Goal: Task Accomplishment & Management: Manage account settings

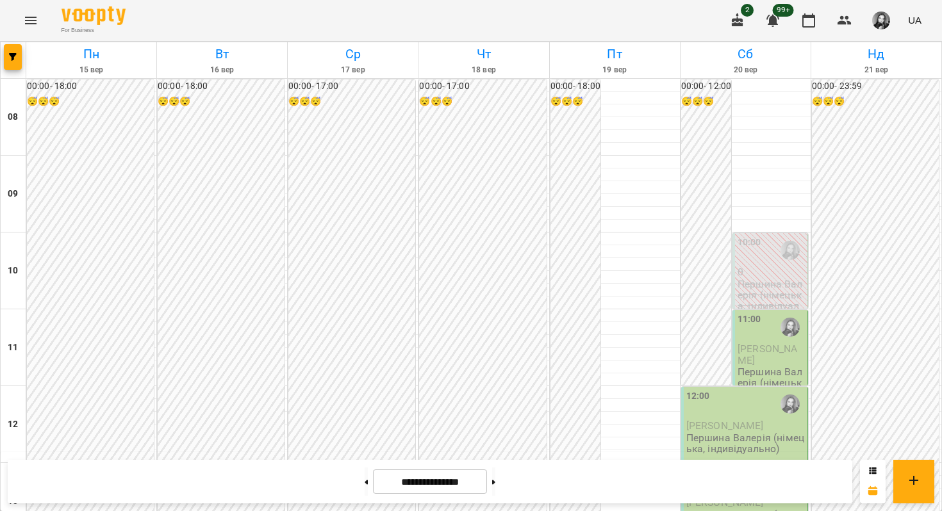
scroll to position [600, 0]
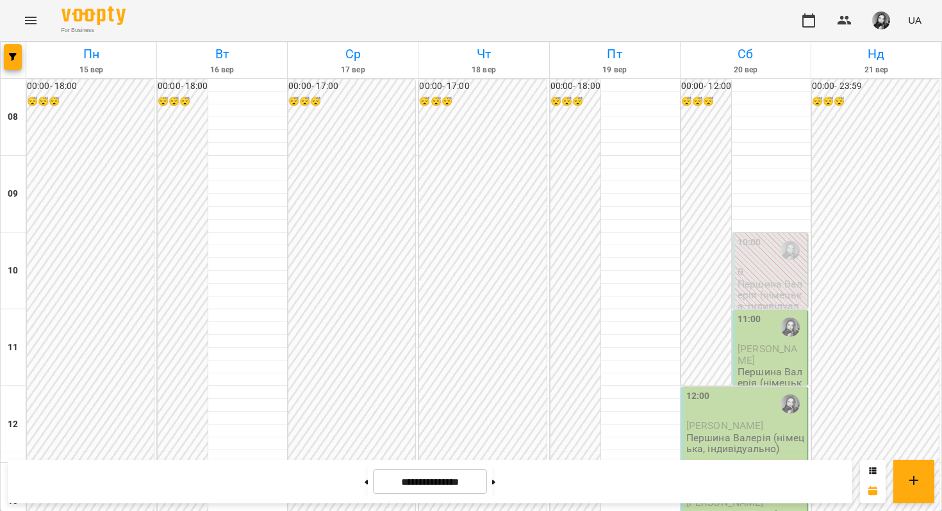
scroll to position [246, 0]
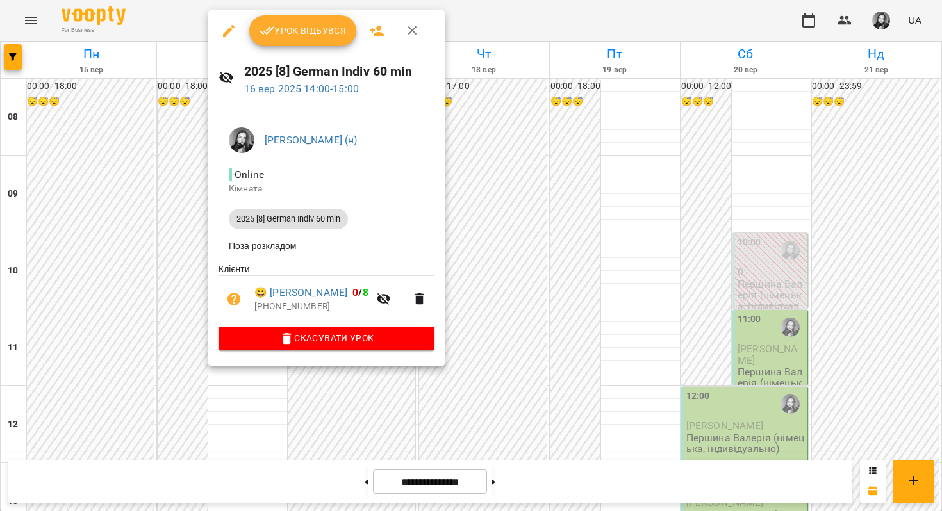
click at [552, 213] on div at bounding box center [471, 255] width 942 height 511
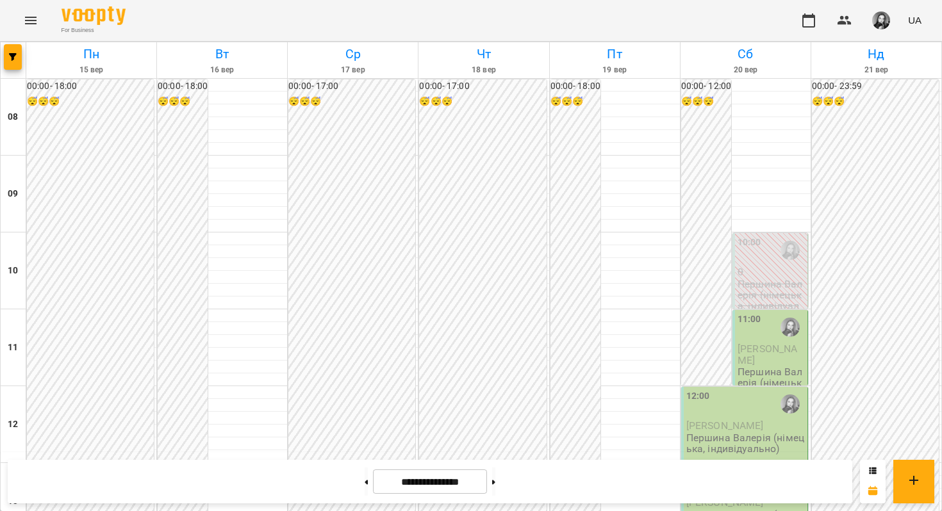
scroll to position [735, 0]
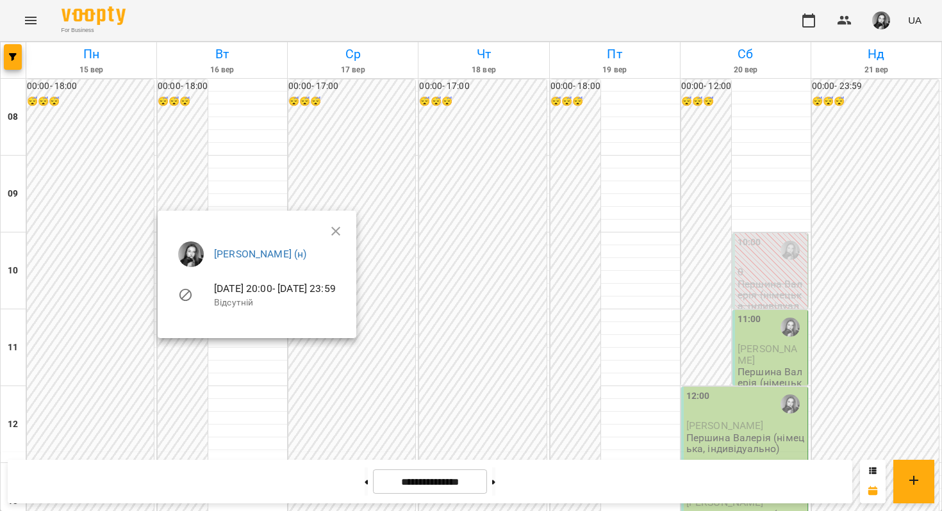
click at [376, 135] on div at bounding box center [471, 255] width 942 height 511
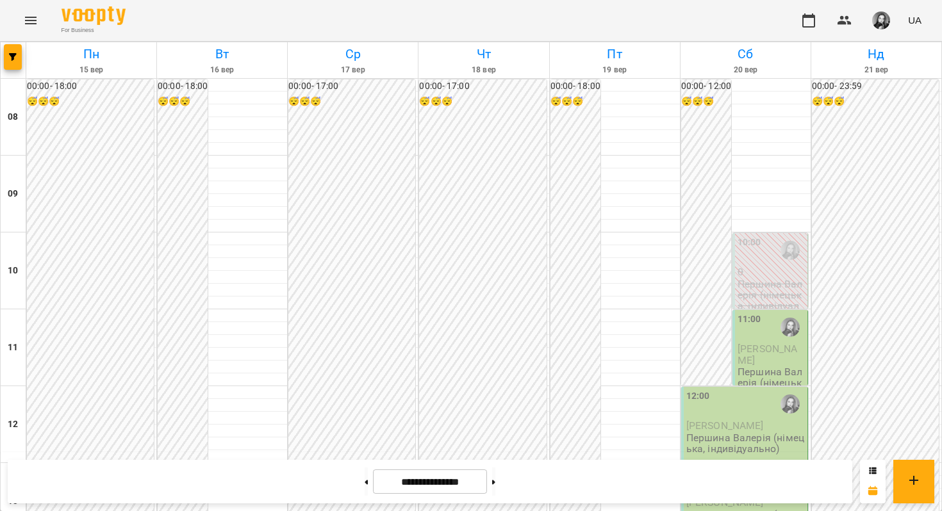
scroll to position [621, 0]
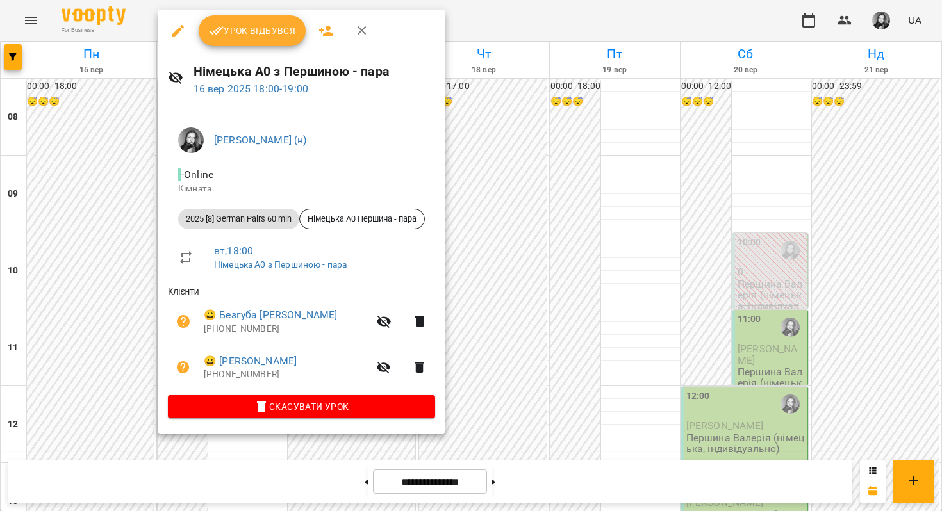
click at [131, 368] on div at bounding box center [471, 255] width 942 height 511
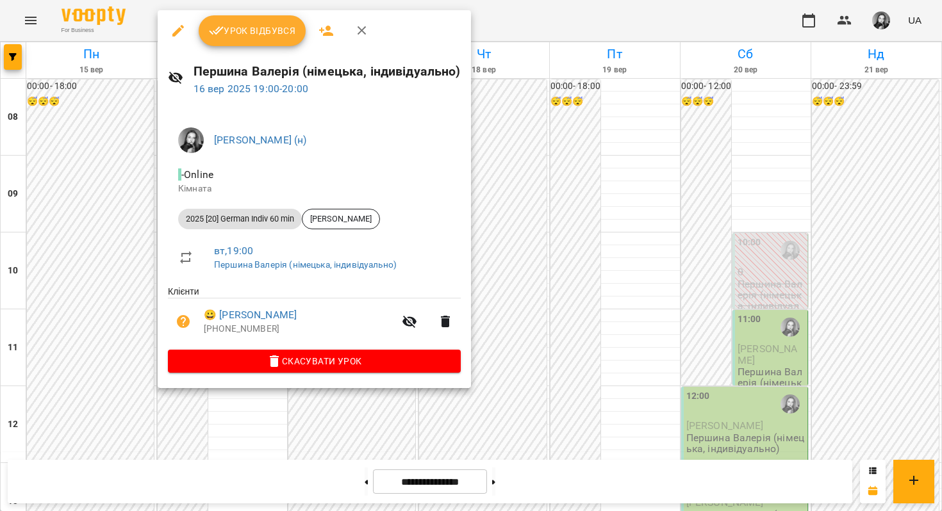
click at [89, 408] on div at bounding box center [471, 255] width 942 height 511
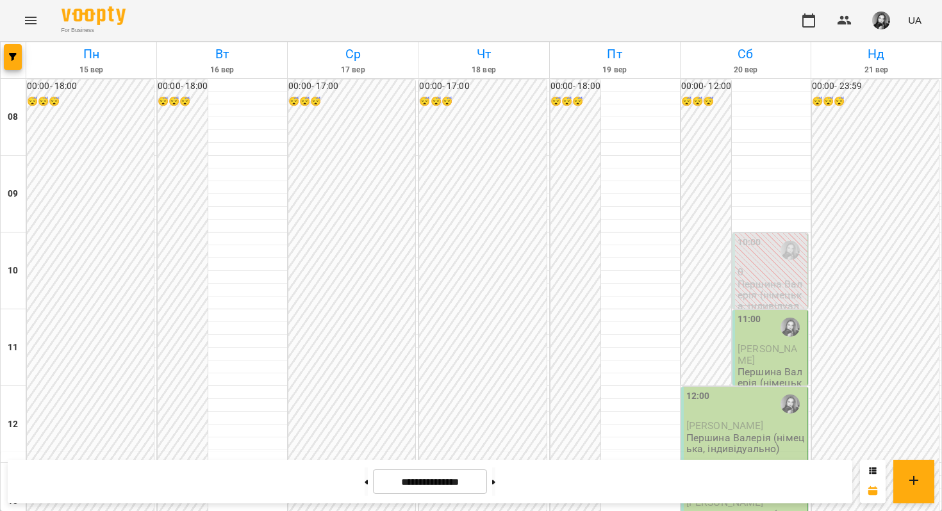
scroll to position [577, 0]
